Goal: Information Seeking & Learning: Learn about a topic

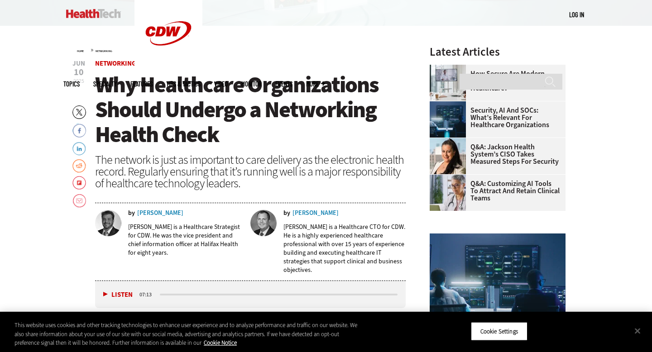
scroll to position [283, 0]
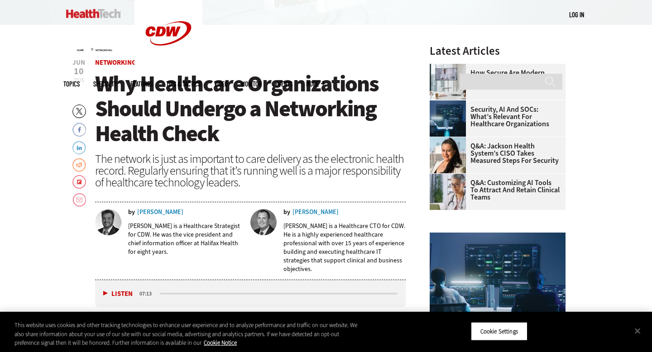
click at [205, 186] on div "The network is just as important to care delivery as the electronic health reco…" at bounding box center [250, 170] width 310 height 35
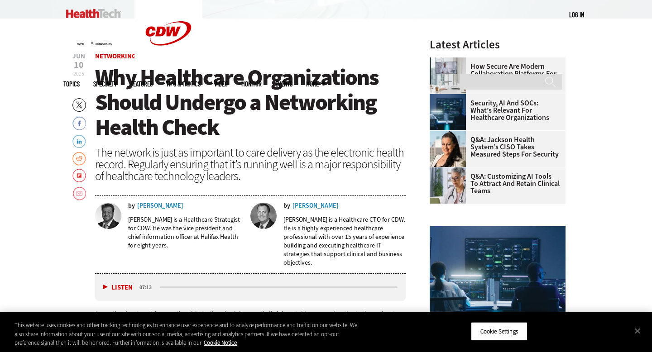
scroll to position [288, 0]
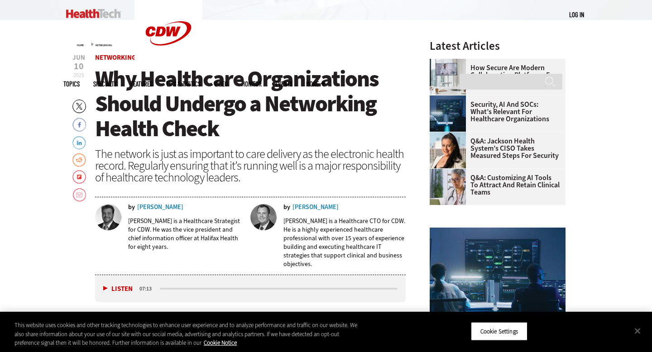
click at [156, 92] on span "Why Healthcare Organizations Should Undergo a Networking Health Check" at bounding box center [236, 104] width 283 height 80
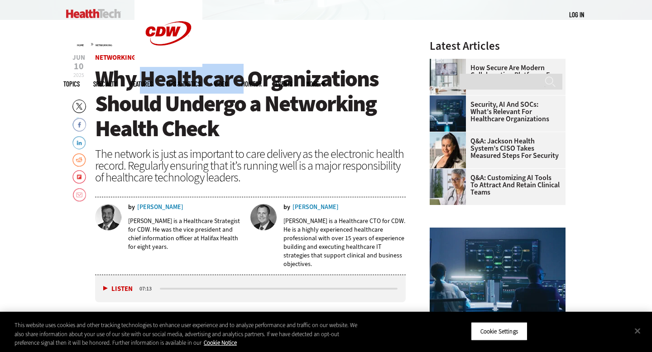
click at [156, 92] on span "Why Healthcare Organizations Should Undergo a Networking Health Check" at bounding box center [236, 104] width 283 height 80
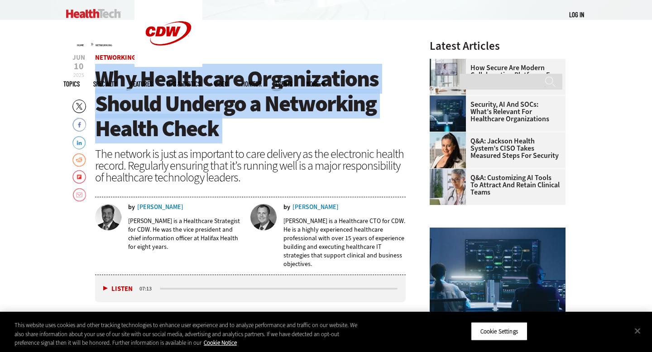
click at [156, 92] on span "Why Healthcare Organizations Should Undergo a Networking Health Check" at bounding box center [236, 104] width 283 height 80
copy header "Why Healthcare Organizations Should Undergo a Networking Health Check"
click at [335, 144] on header "Jun 10 2025 Twitter Facebook LinkedIn Reddit Flipboard Email Networking Why Hea…" at bounding box center [250, 164] width 310 height 220
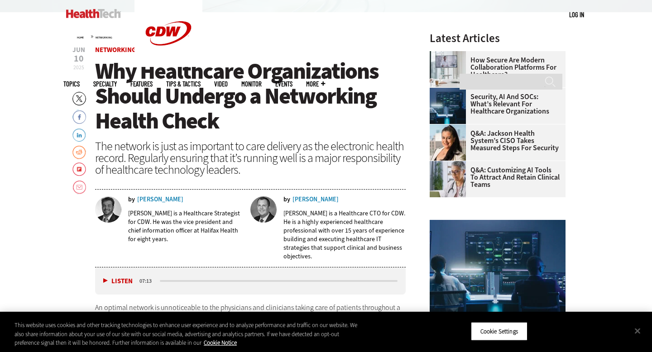
scroll to position [100, 0]
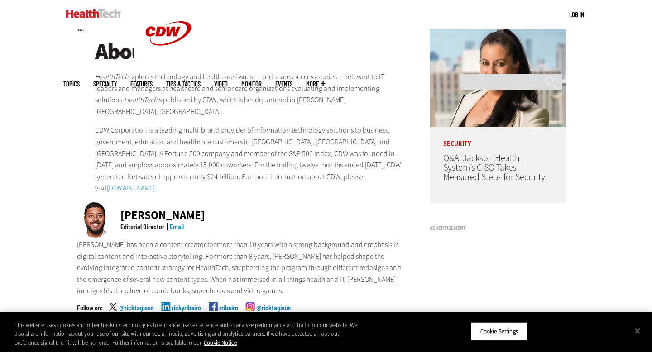
scroll to position [133, 0]
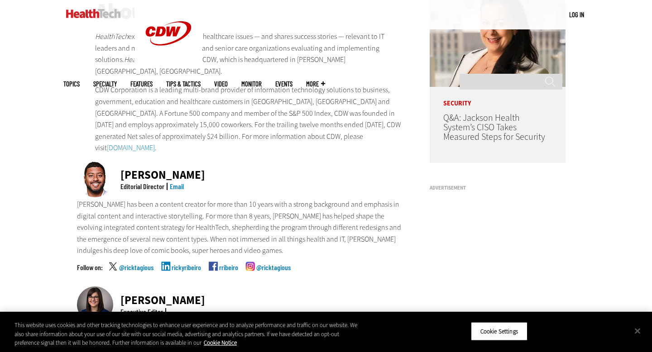
scroll to position [296, 0]
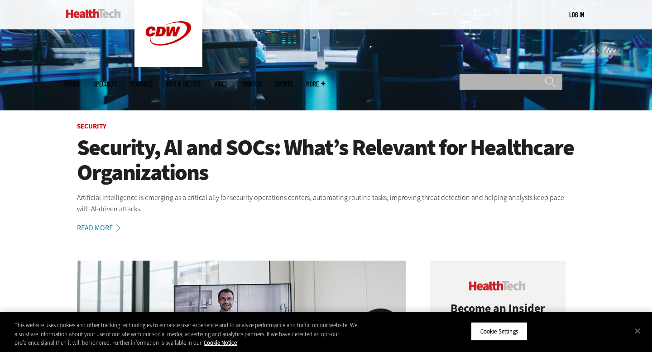
click at [508, 74] on input "Search" at bounding box center [510, 82] width 103 height 16
type input "*******"
click at [544, 76] on input "******" at bounding box center [549, 85] width 11 height 18
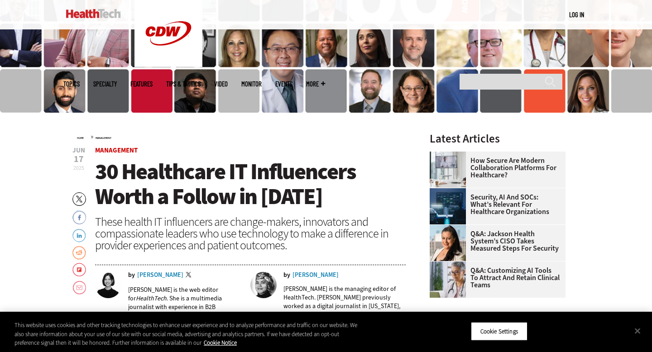
scroll to position [241, 0]
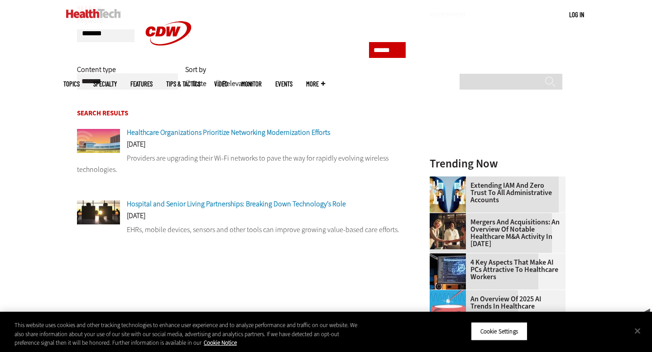
scroll to position [134, 0]
